Goal: Find specific page/section: Find specific page/section

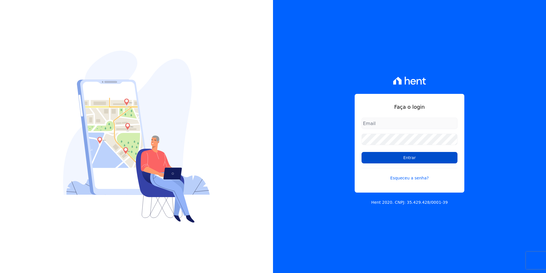
type input "[PERSON_NAME][EMAIL_ADDRESS][PERSON_NAME][DOMAIN_NAME]"
click at [414, 155] on input "Entrar" at bounding box center [410, 157] width 96 height 11
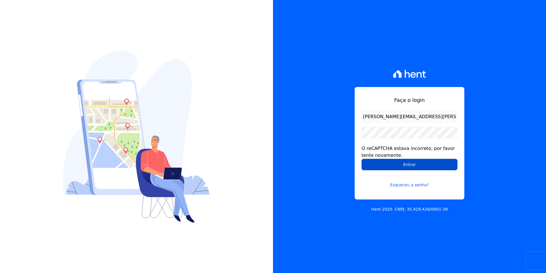
click at [405, 169] on input "Entrar" at bounding box center [410, 164] width 96 height 11
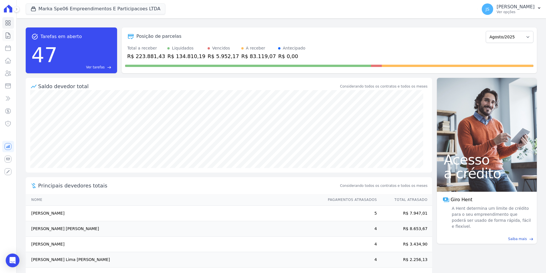
click at [9, 37] on icon at bounding box center [8, 35] width 7 height 7
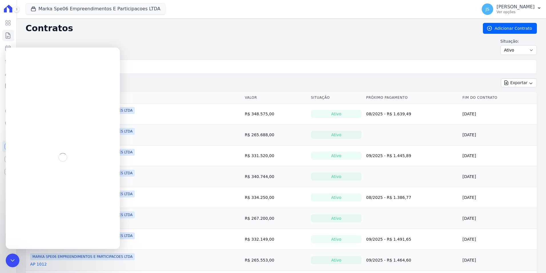
click at [158, 62] on input "search" at bounding box center [284, 66] width 499 height 11
click at [6, 259] on div "Encerramento do Messenger da Intercom" at bounding box center [12, 259] width 14 height 14
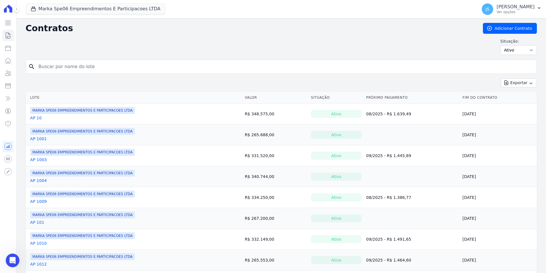
click at [93, 68] on input "search" at bounding box center [284, 66] width 499 height 11
type input "377"
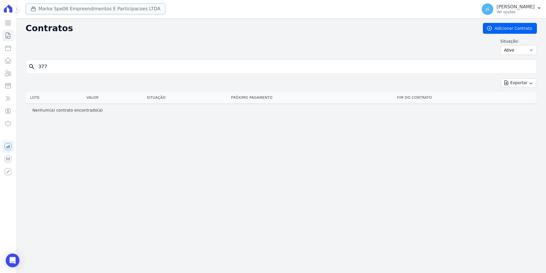
click at [74, 4] on button "Marka Spe06 Empreendimentos E Participacoes LTDA" at bounding box center [96, 8] width 140 height 11
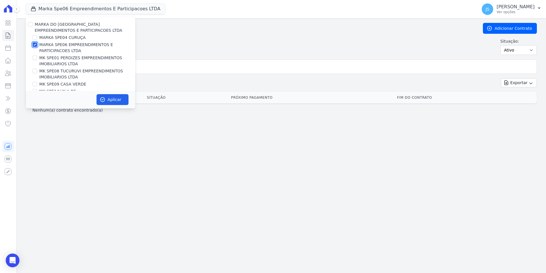
click at [35, 44] on input "MARKA SPE06 EMPREENDIMENTOS E PARTICIPACOES LTDA" at bounding box center [35, 44] width 5 height 5
checkbox input "false"
click at [33, 37] on input "MARKA SPE04 CURUÇA" at bounding box center [35, 37] width 5 height 5
checkbox input "true"
click at [106, 102] on button "Aplicar" at bounding box center [113, 99] width 32 height 11
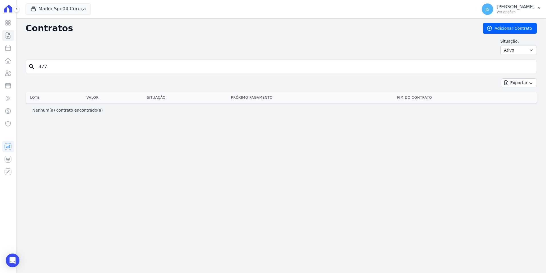
drag, startPoint x: 90, startPoint y: 70, endPoint x: 83, endPoint y: 73, distance: 7.1
click at [89, 70] on input "377" at bounding box center [284, 66] width 499 height 11
drag, startPoint x: 50, startPoint y: 69, endPoint x: 13, endPoint y: 75, distance: 37.7
click at [13, 74] on div "Visão Geral Contratos Parcelas Lotes Clientes Minha Carteira Transferências Cré…" at bounding box center [273, 136] width 546 height 273
type input "337"
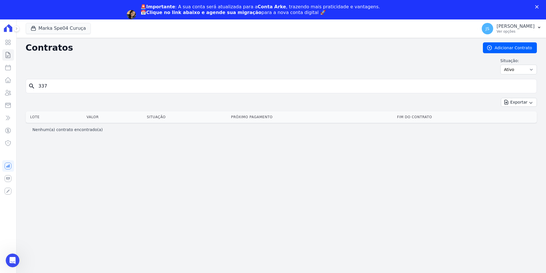
drag, startPoint x: 95, startPoint y: 78, endPoint x: 97, endPoint y: 85, distance: 6.9
click at [97, 80] on div "Contratos Adicionar Contrato Situação: Ativo Todos Pausado Distratado Rascunho …" at bounding box center [282, 165] width 530 height 254
click at [100, 83] on input "337" at bounding box center [284, 85] width 499 height 11
click at [101, 83] on input "337" at bounding box center [284, 85] width 499 height 11
type input "300"
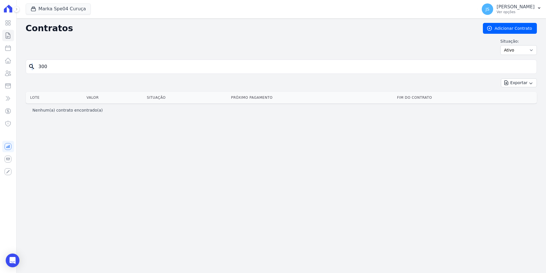
click at [32, 66] on icon "search" at bounding box center [31, 66] width 7 height 7
drag, startPoint x: 32, startPoint y: 66, endPoint x: 83, endPoint y: 73, distance: 51.3
click at [83, 73] on div "search 300" at bounding box center [281, 66] width 511 height 14
click at [70, 70] on input "300" at bounding box center [284, 66] width 499 height 11
click at [30, 66] on icon "search" at bounding box center [31, 66] width 7 height 7
